Goal: Task Accomplishment & Management: Manage account settings

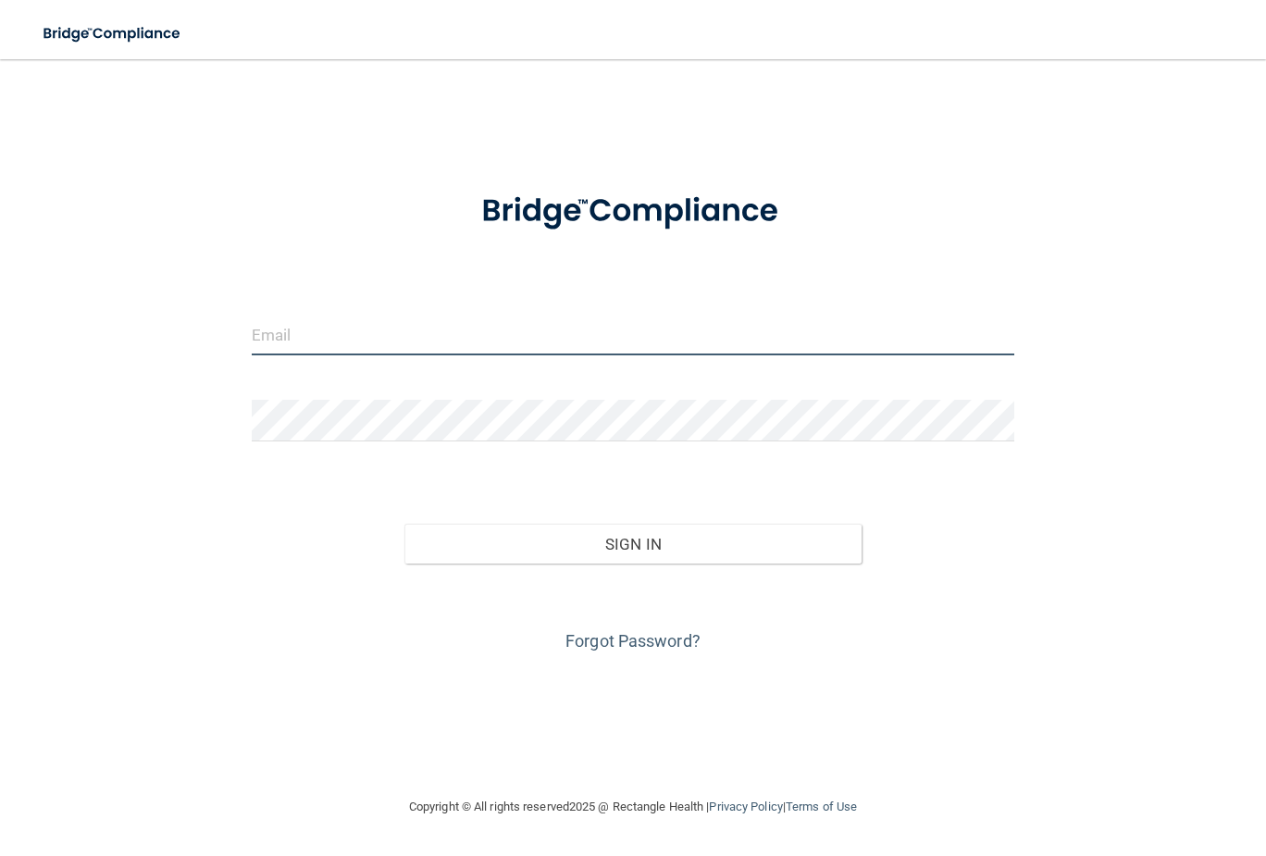
click at [364, 350] on input "email" at bounding box center [633, 335] width 763 height 42
type input "[PERSON_NAME][EMAIL_ADDRESS][PERSON_NAME][DOMAIN_NAME]"
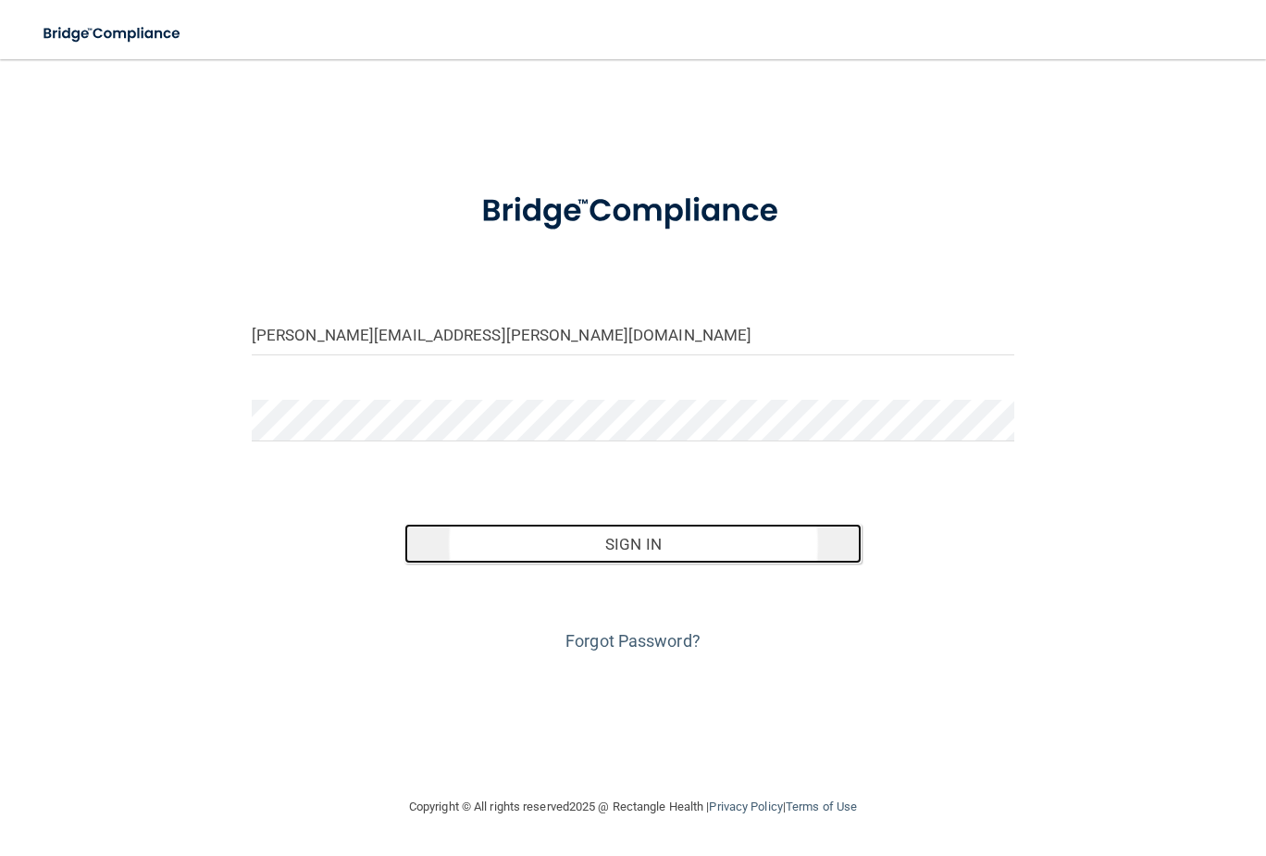
click at [470, 540] on button "Sign In" at bounding box center [633, 544] width 458 height 41
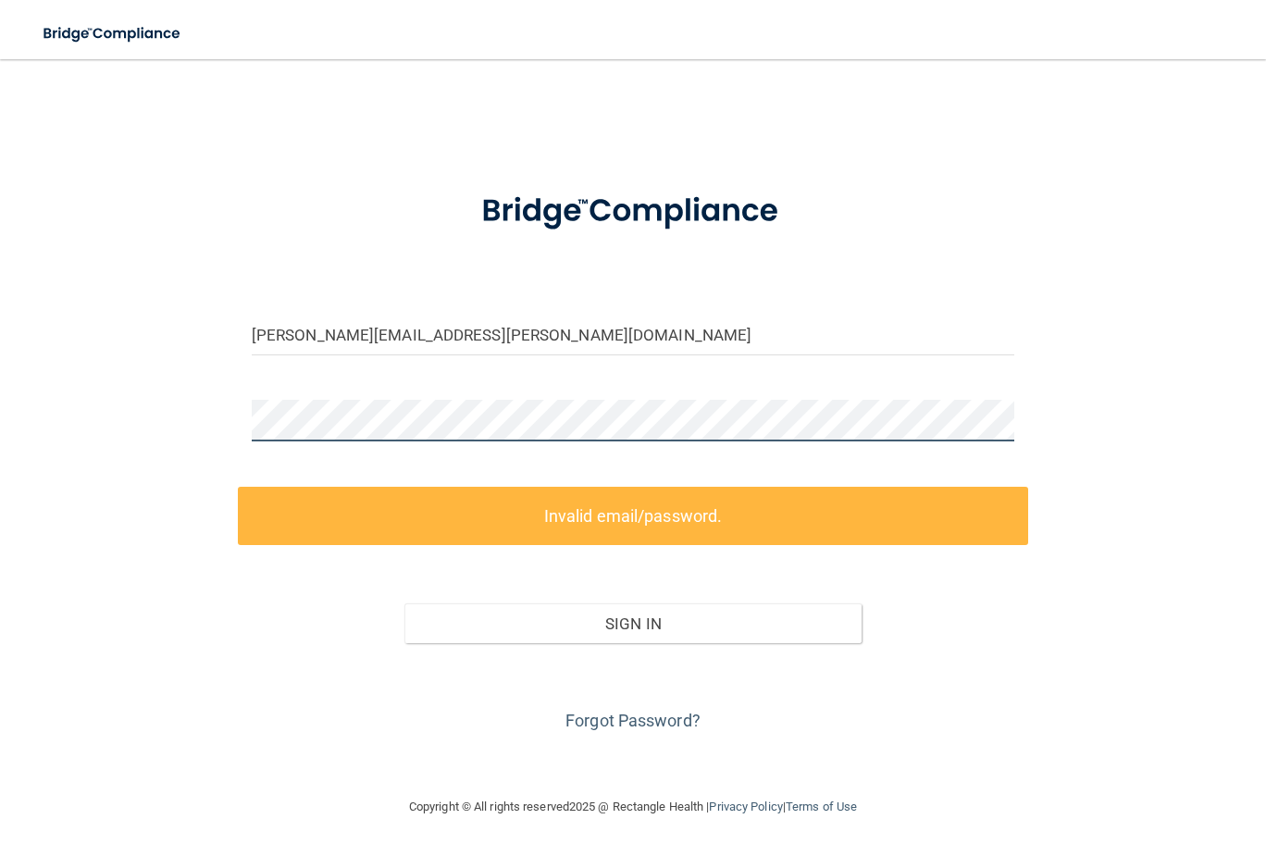
click at [58, 397] on div "[PERSON_NAME][EMAIL_ADDRESS][PERSON_NAME][DOMAIN_NAME] Invalid email/password. …" at bounding box center [633, 428] width 1192 height 700
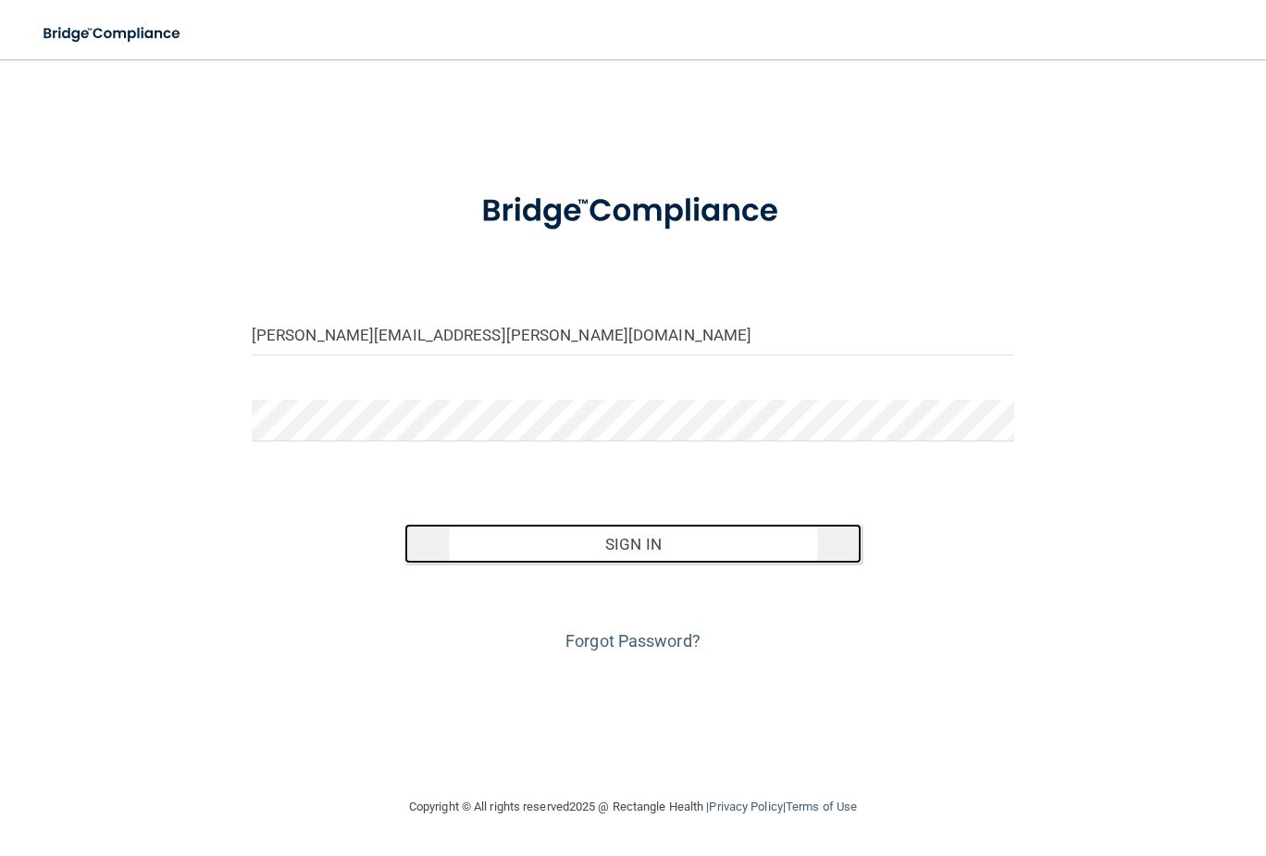
click at [475, 536] on button "Sign In" at bounding box center [633, 544] width 458 height 41
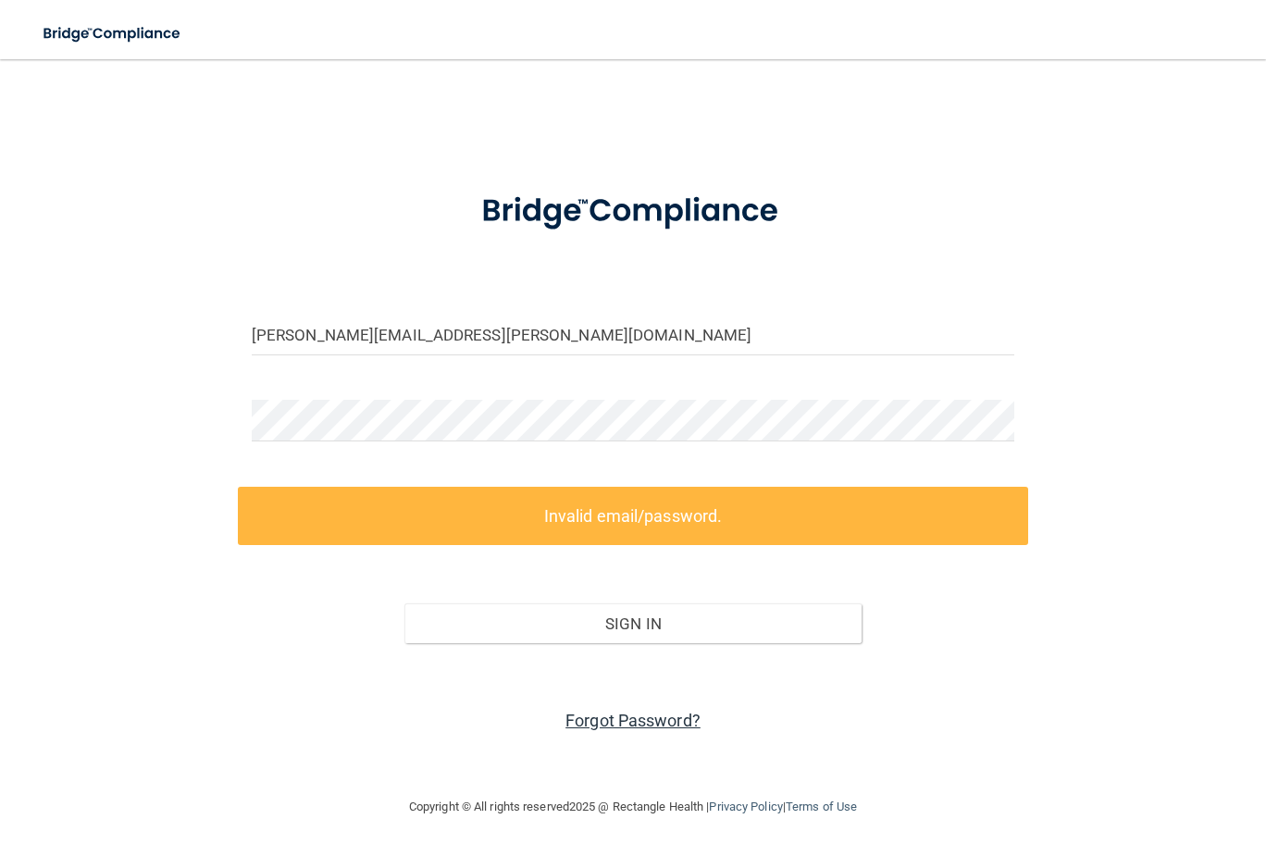
click at [613, 721] on link "Forgot Password?" at bounding box center [632, 720] width 135 height 19
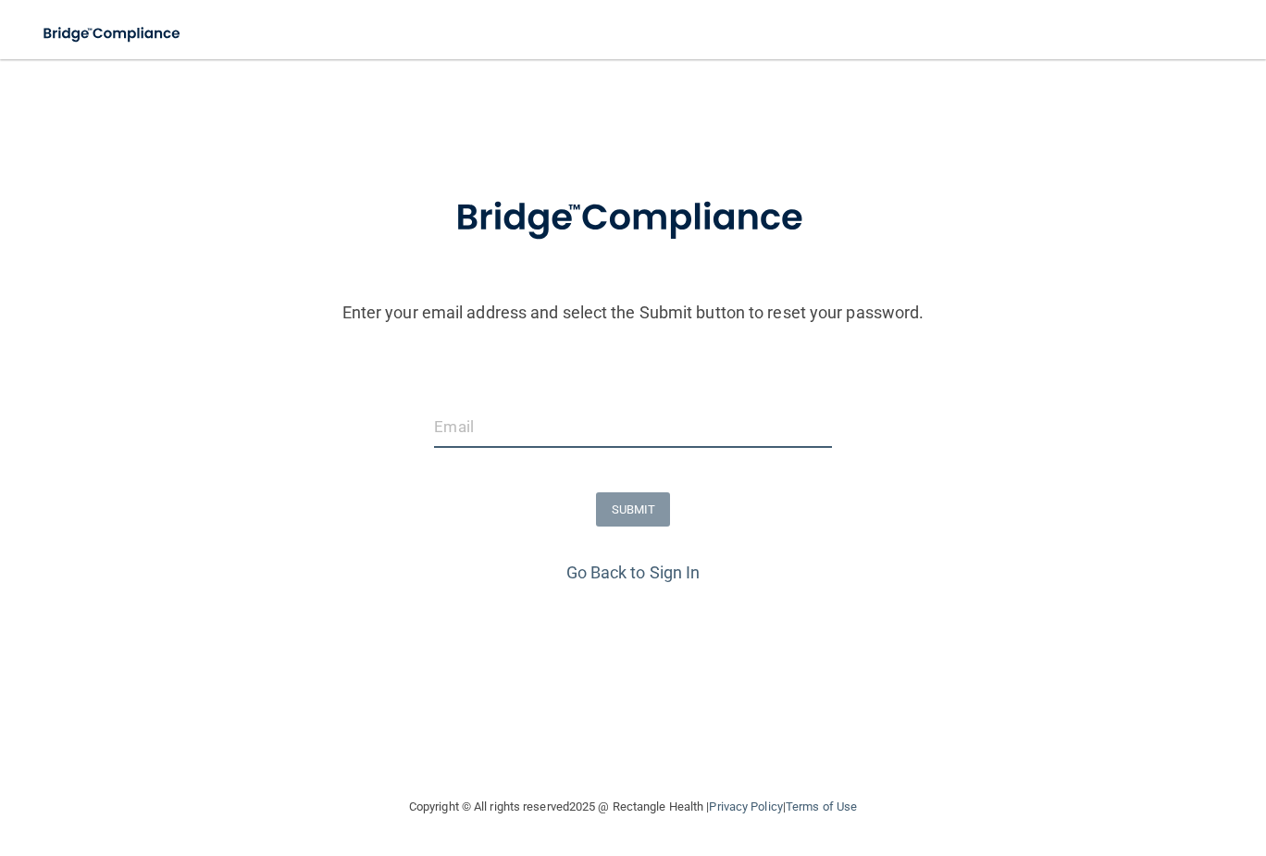
click at [522, 416] on input "email" at bounding box center [632, 427] width 397 height 42
type input "[PERSON_NAME][EMAIL_ADDRESS][PERSON_NAME][DOMAIN_NAME]"
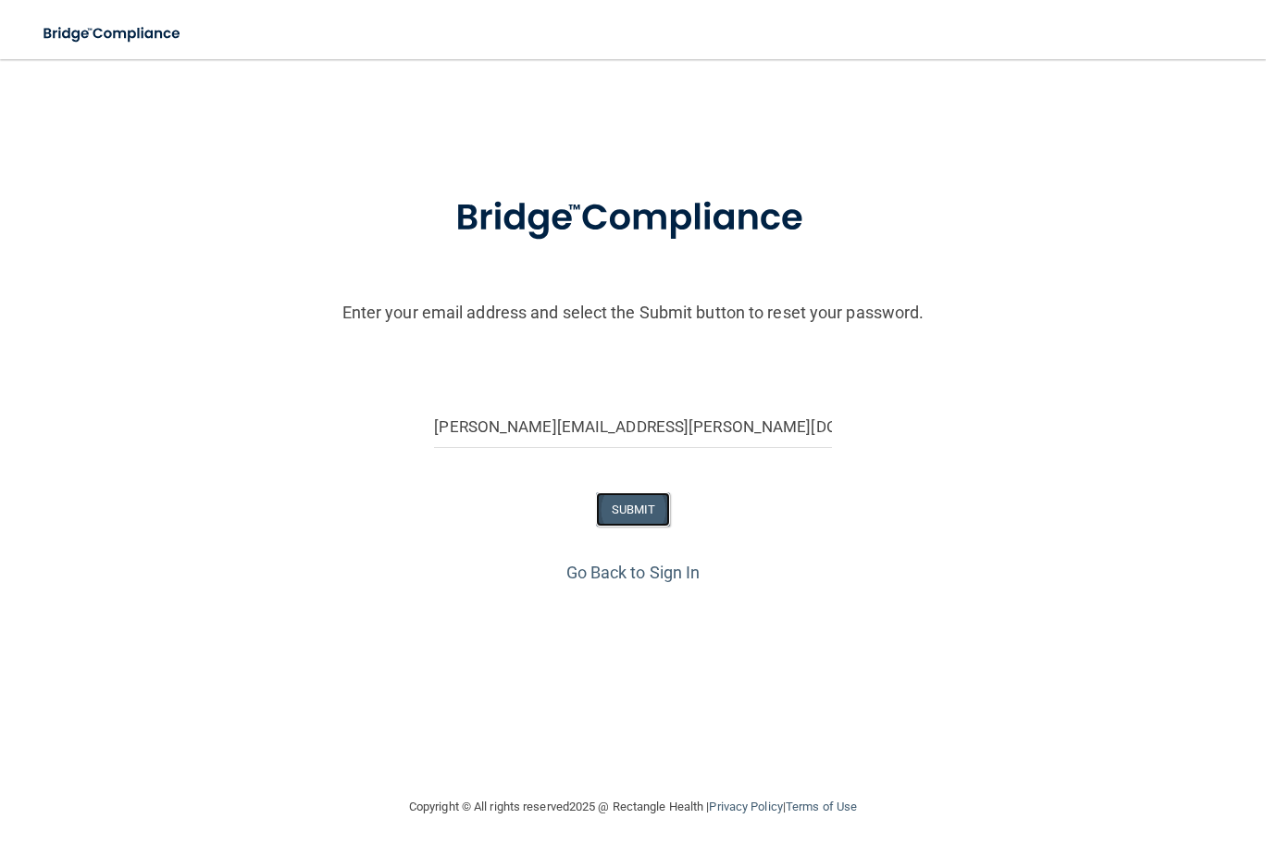
click at [627, 509] on button "SUBMIT" at bounding box center [633, 509] width 75 height 34
